Goal: Find contact information: Obtain details needed to contact an individual or organization

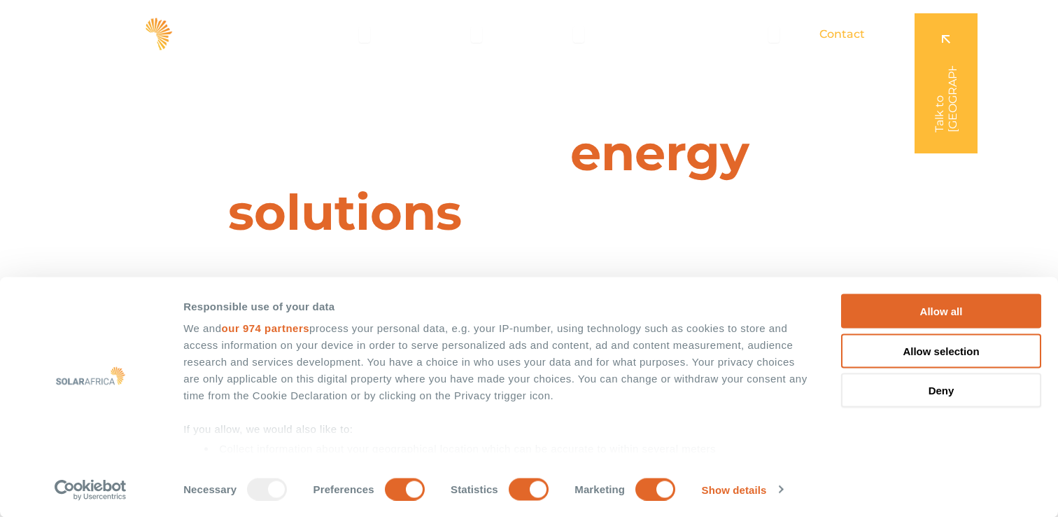
click at [837, 36] on span "Contact" at bounding box center [843, 34] width 46 height 17
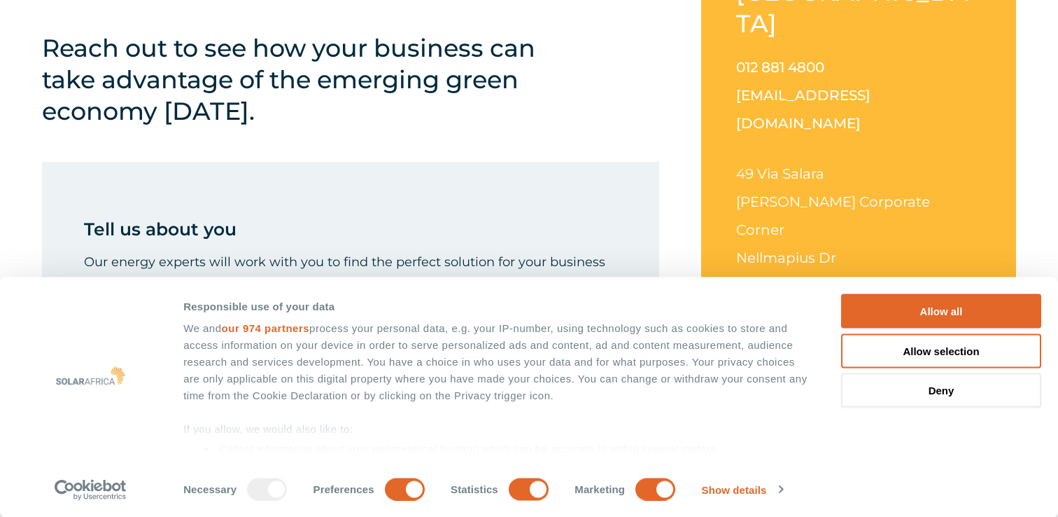
scroll to position [421, 0]
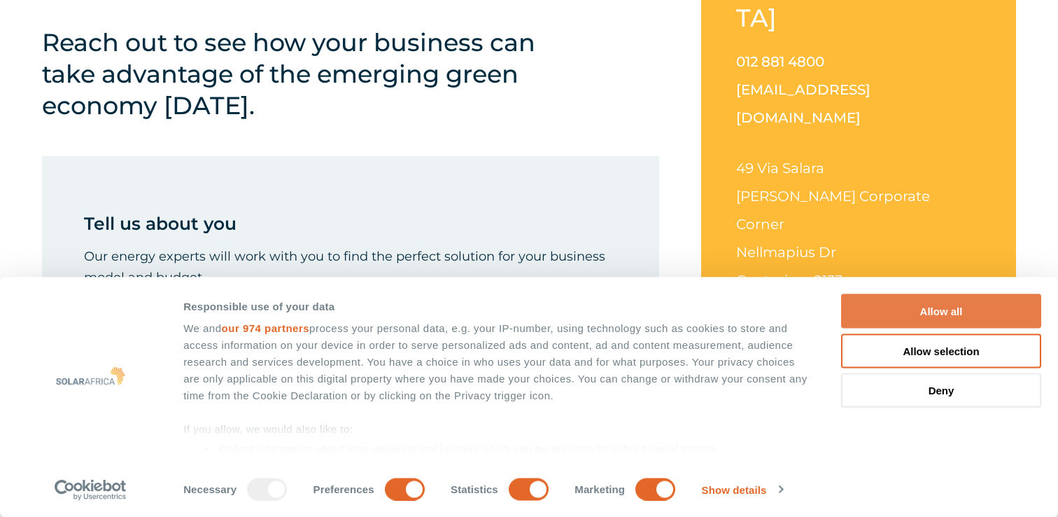
click at [902, 311] on button "Allow all" at bounding box center [941, 311] width 200 height 34
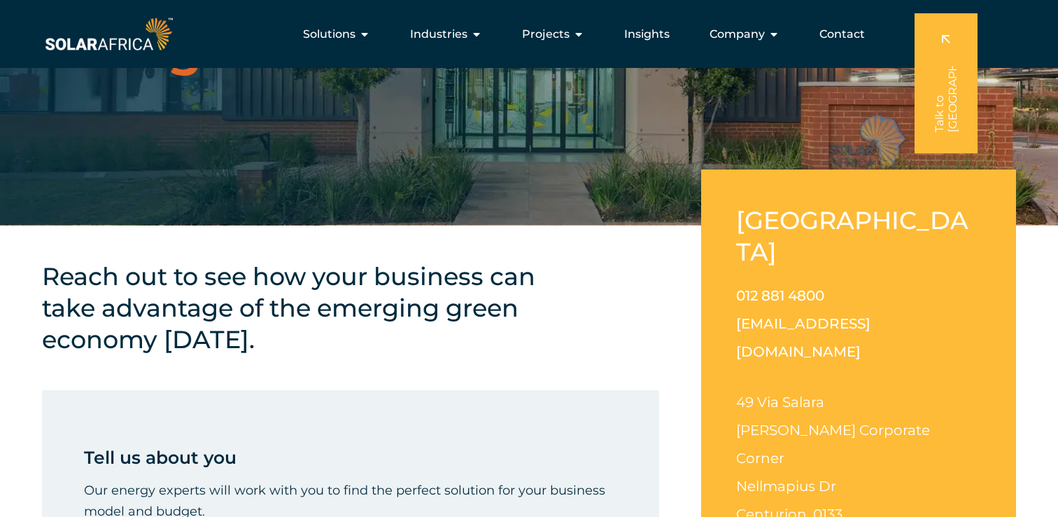
scroll to position [0, 0]
